Goal: Task Accomplishment & Management: Manage account settings

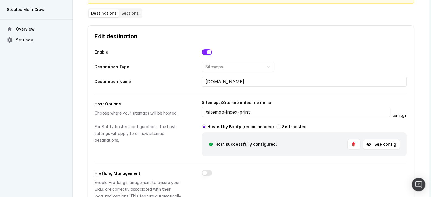
scroll to position [57, 0]
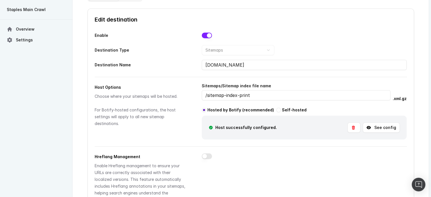
drag, startPoint x: 249, startPoint y: 96, endPoint x: 182, endPoint y: 93, distance: 66.6
click at [182, 93] on div "Host Options Choose where your sitemaps will be hosted. For Botify-hosted confi…" at bounding box center [251, 111] width 312 height 58
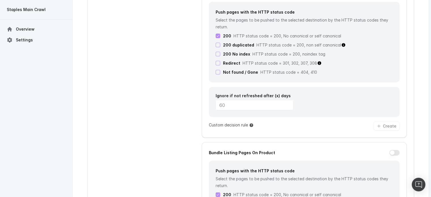
scroll to position [1274, 0]
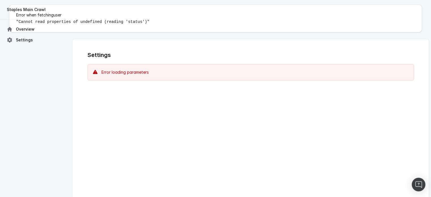
click at [51, 85] on div "Overview Settings" at bounding box center [36, 108] width 72 height 177
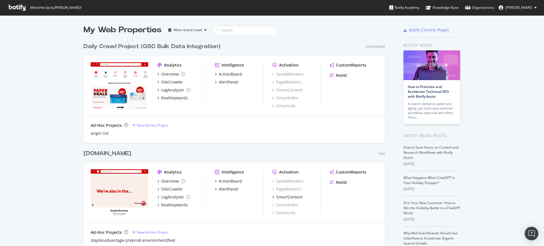
scroll to position [441, 301]
